Goal: Task Accomplishment & Management: Manage account settings

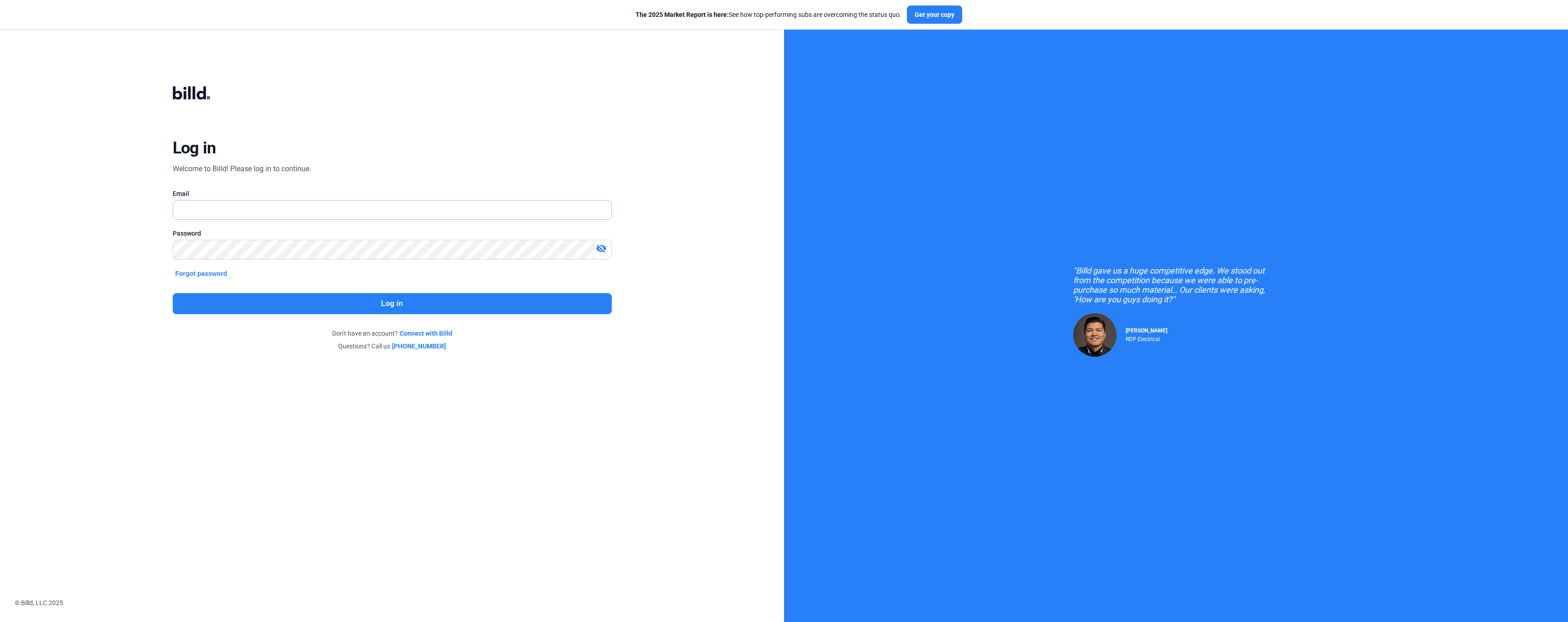
type input "[EMAIL_ADDRESS][DOMAIN_NAME]"
click at [394, 311] on button "Log in" at bounding box center [392, 304] width 439 height 21
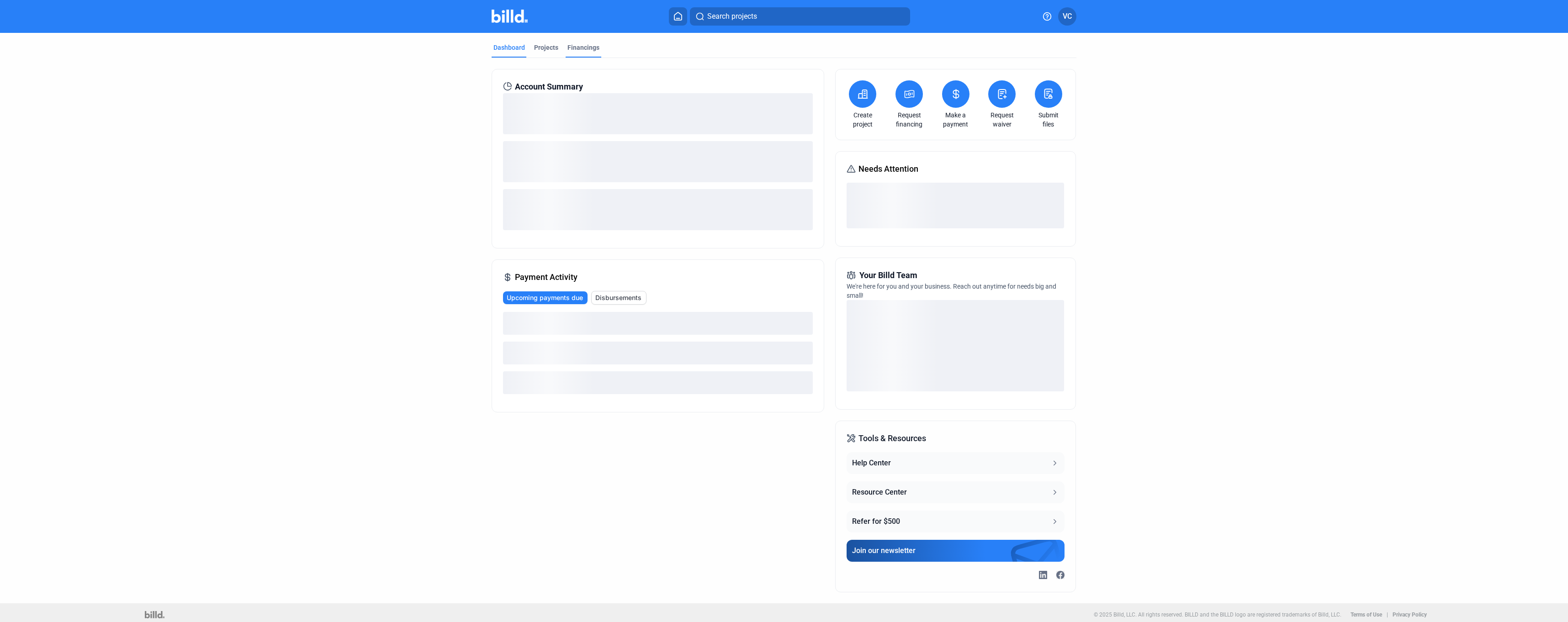
click at [583, 43] on div "Financings" at bounding box center [583, 47] width 32 height 9
